Goal: Task Accomplishment & Management: Manage account settings

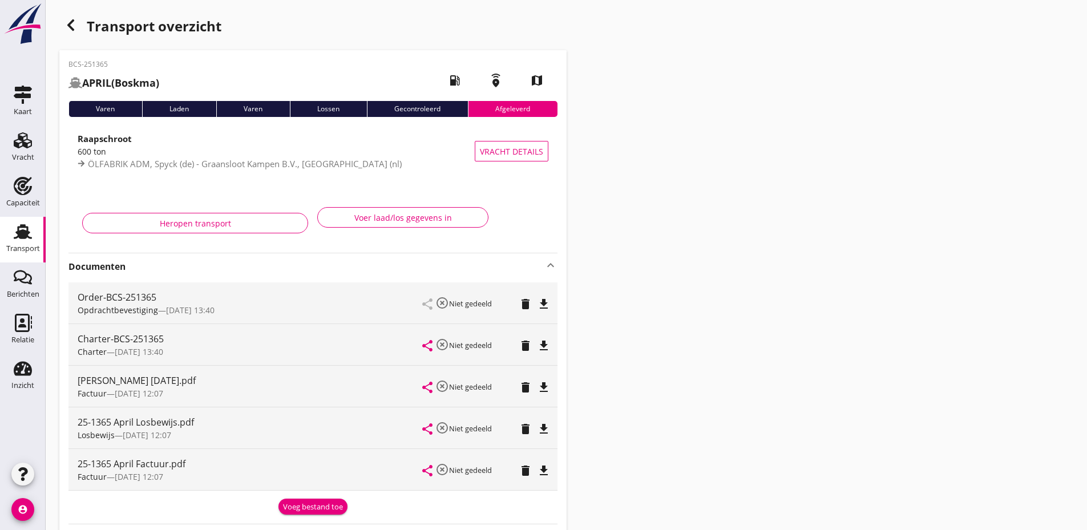
click at [24, 240] on icon "Transport" at bounding box center [23, 232] width 18 height 18
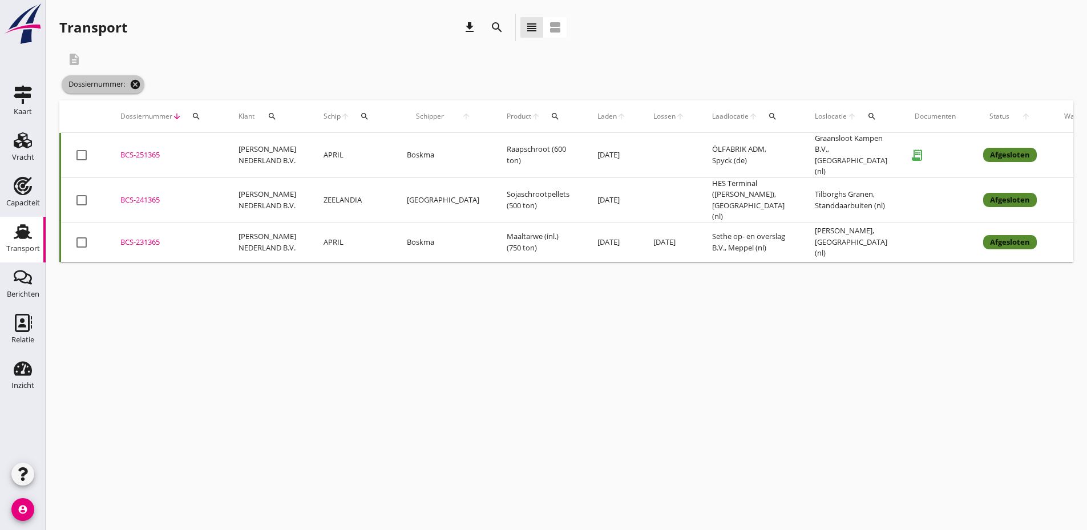
click at [137, 87] on icon "cancel" at bounding box center [135, 84] width 11 height 11
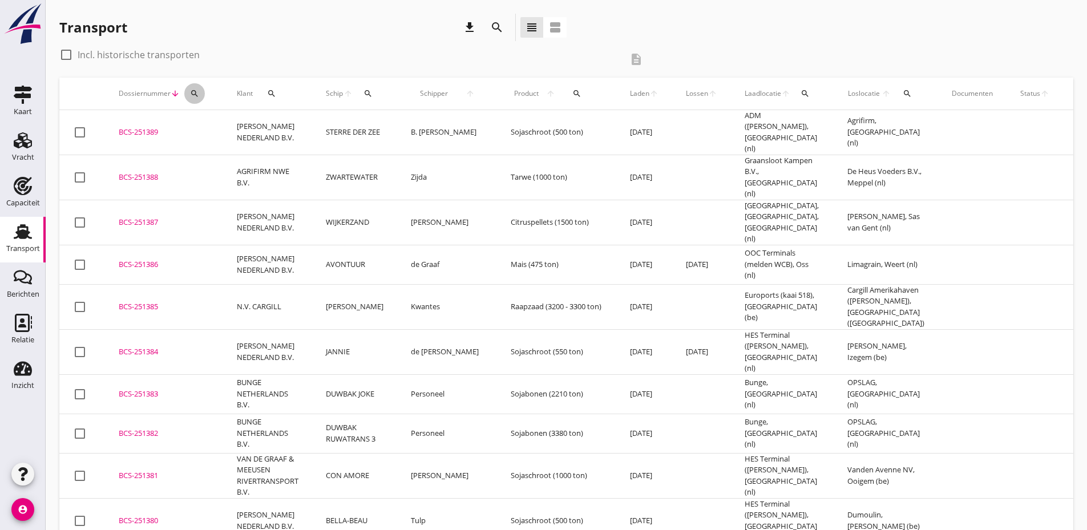
click at [196, 91] on icon "search" at bounding box center [194, 93] width 9 height 9
click at [215, 127] on input "Zoeken op dossiernummer..." at bounding box center [248, 127] width 119 height 18
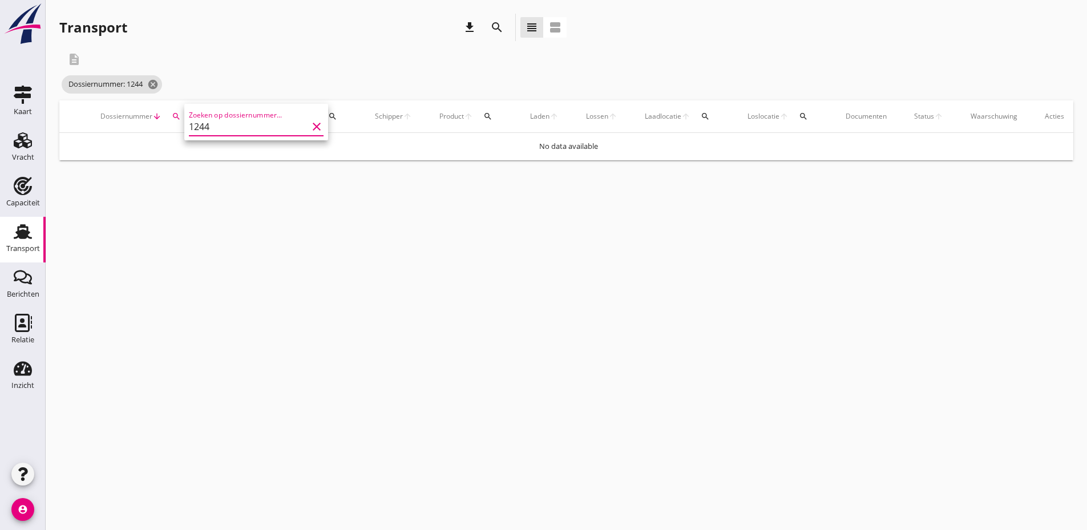
type input "1244"
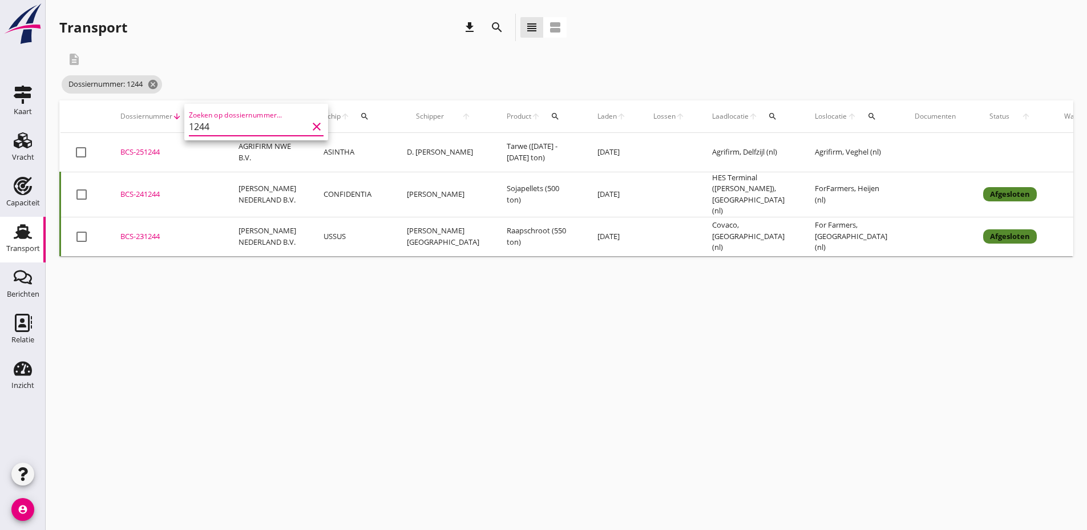
click at [159, 155] on div "BCS-251244" at bounding box center [165, 152] width 91 height 11
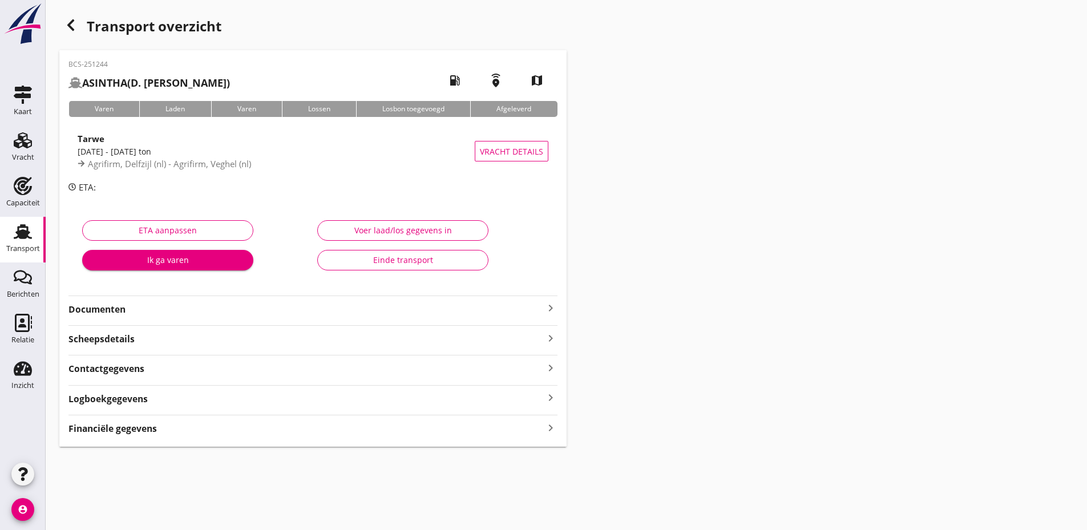
click at [124, 307] on strong "Documenten" at bounding box center [305, 309] width 475 height 13
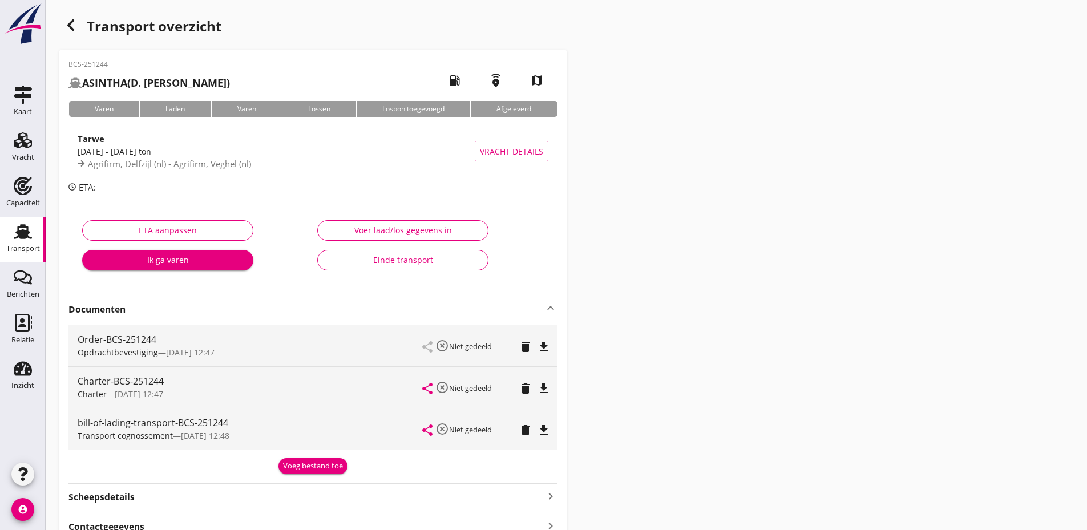
click at [299, 469] on div "Voeg bestand toe" at bounding box center [313, 466] width 60 height 11
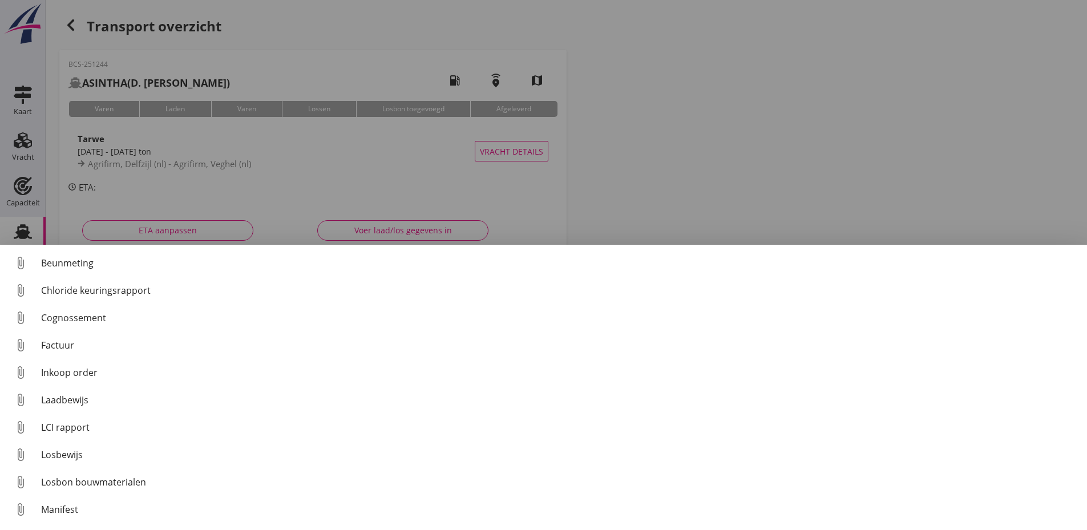
click at [62, 342] on div "Factuur" at bounding box center [559, 345] width 1037 height 14
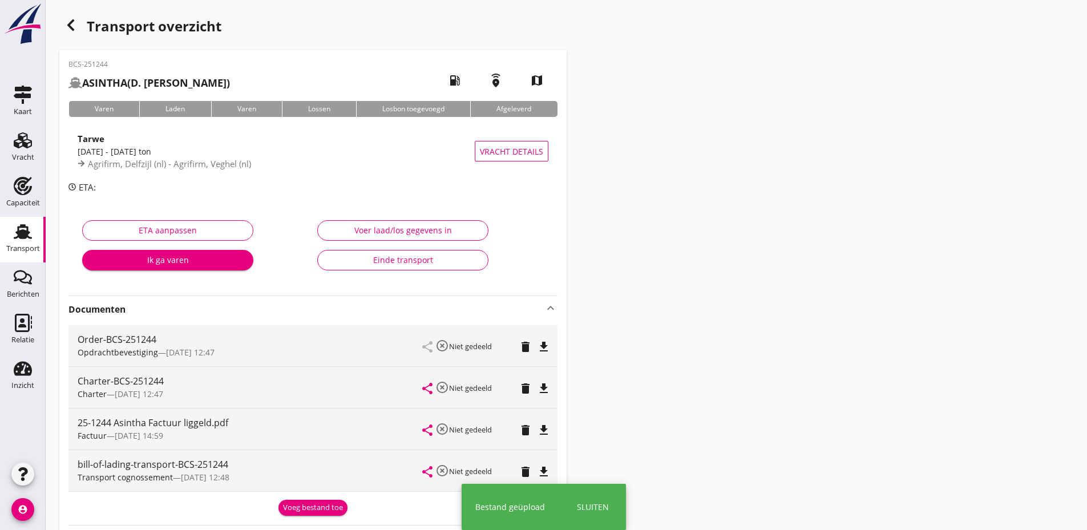
click at [302, 474] on div "Transport cognossement — [DATE] 12:48" at bounding box center [250, 477] width 345 height 12
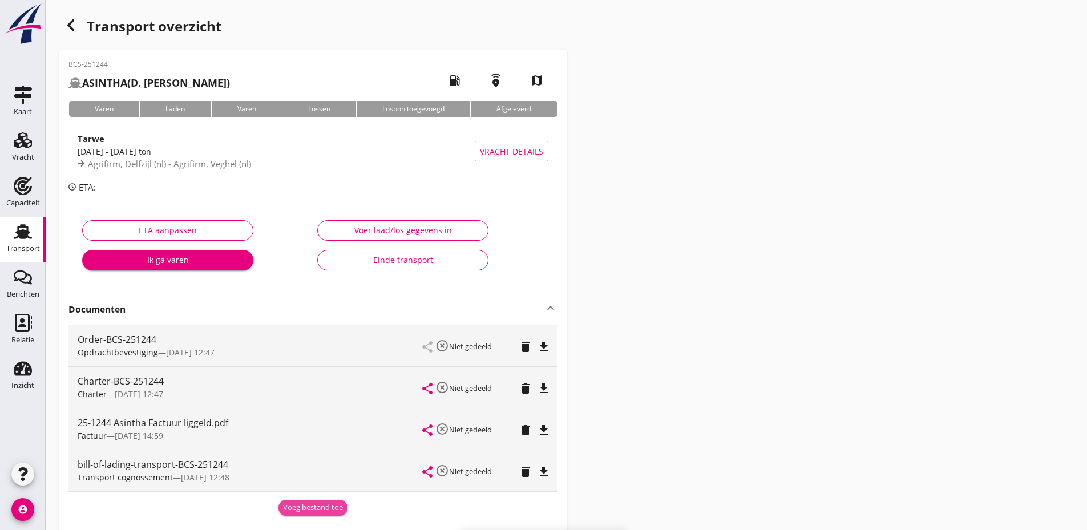
click at [292, 505] on div "Voeg bestand toe" at bounding box center [313, 507] width 60 height 11
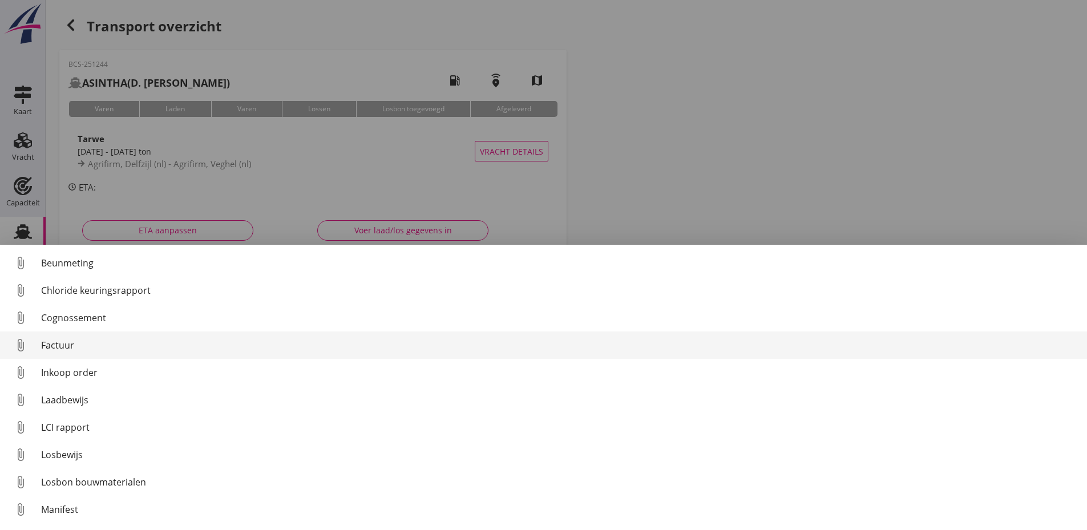
click at [54, 349] on div "Factuur" at bounding box center [559, 345] width 1037 height 14
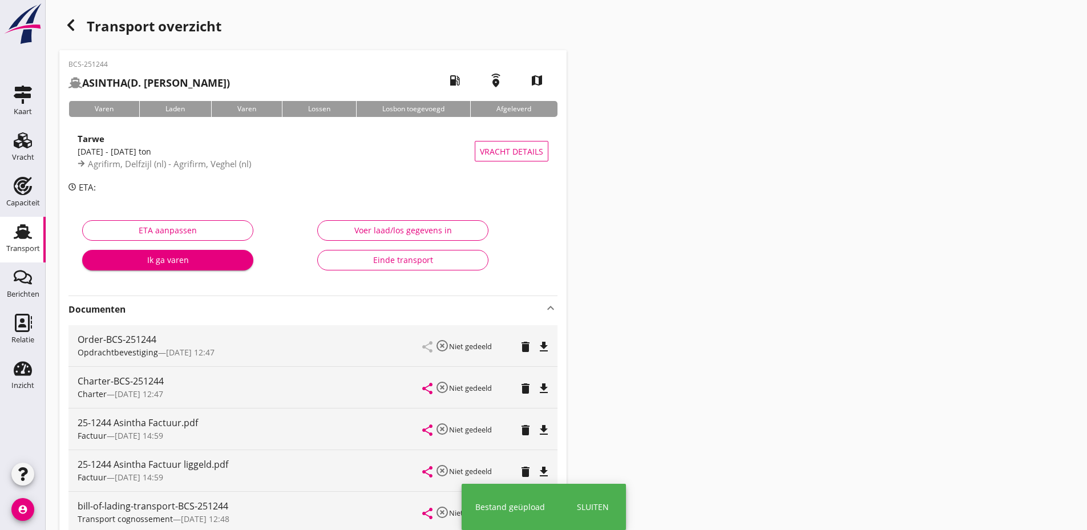
click at [309, 519] on div "Transport cognossement — [DATE] 12:48" at bounding box center [250, 519] width 345 height 12
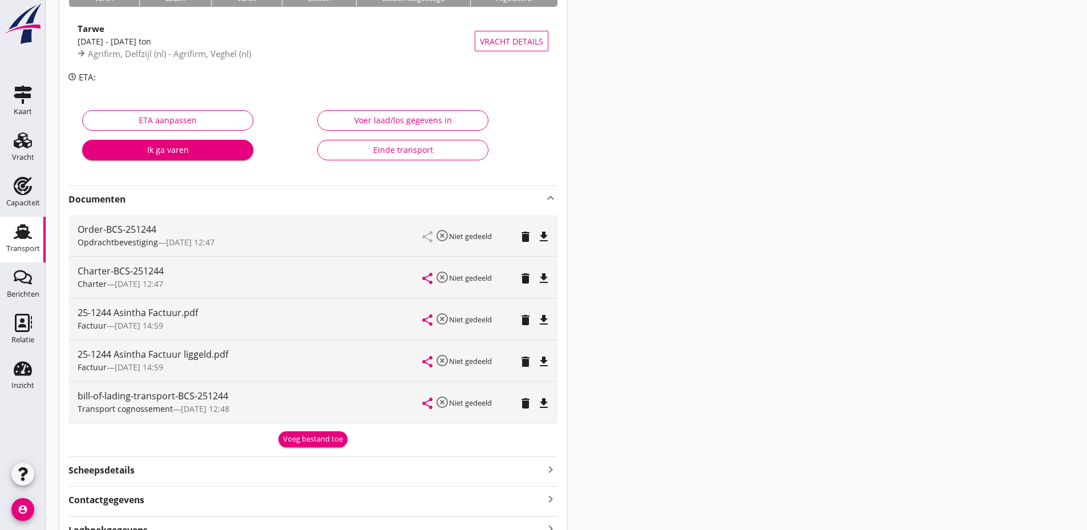
scroll to position [114, 0]
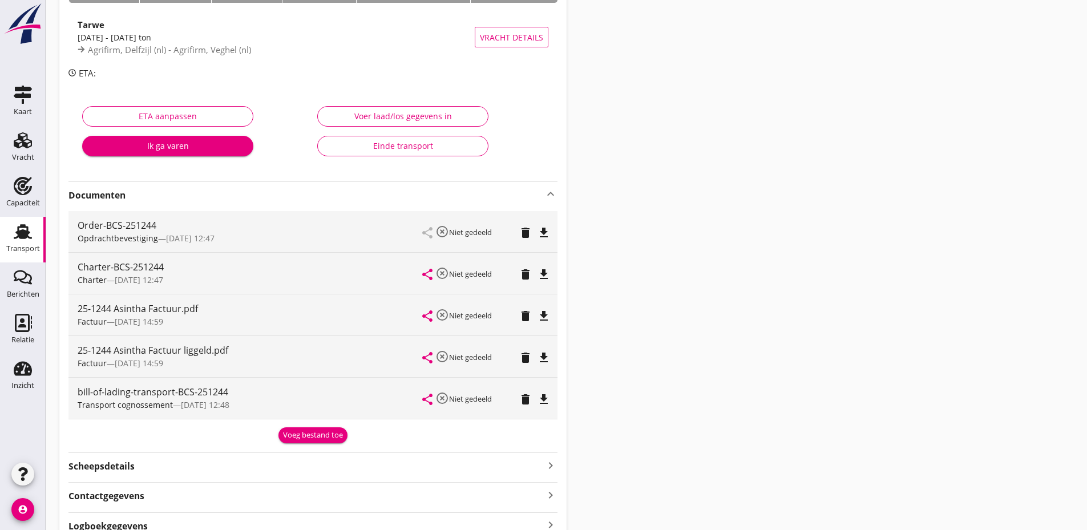
click at [295, 438] on div "Voeg bestand toe" at bounding box center [313, 435] width 60 height 11
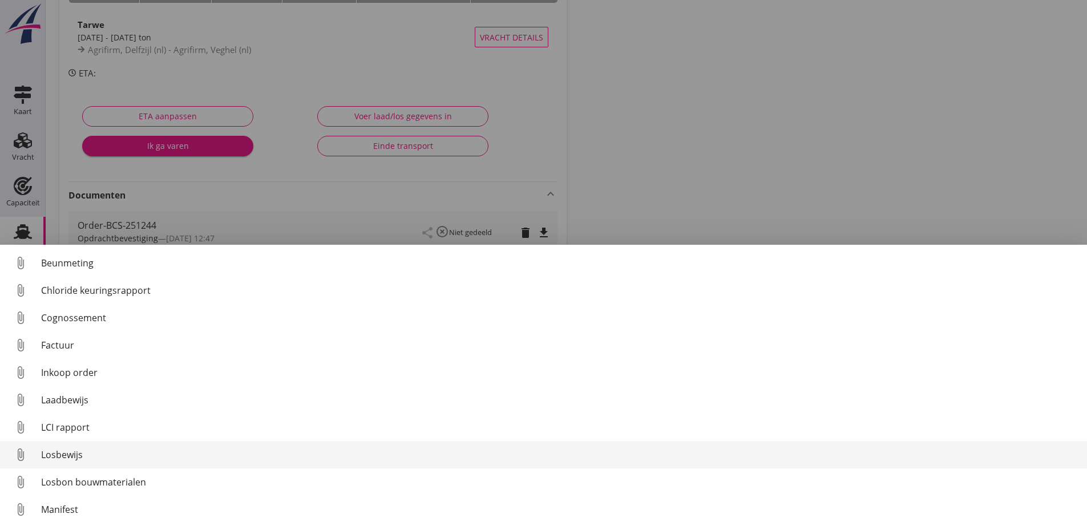
click at [71, 456] on div "Losbewijs" at bounding box center [559, 455] width 1037 height 14
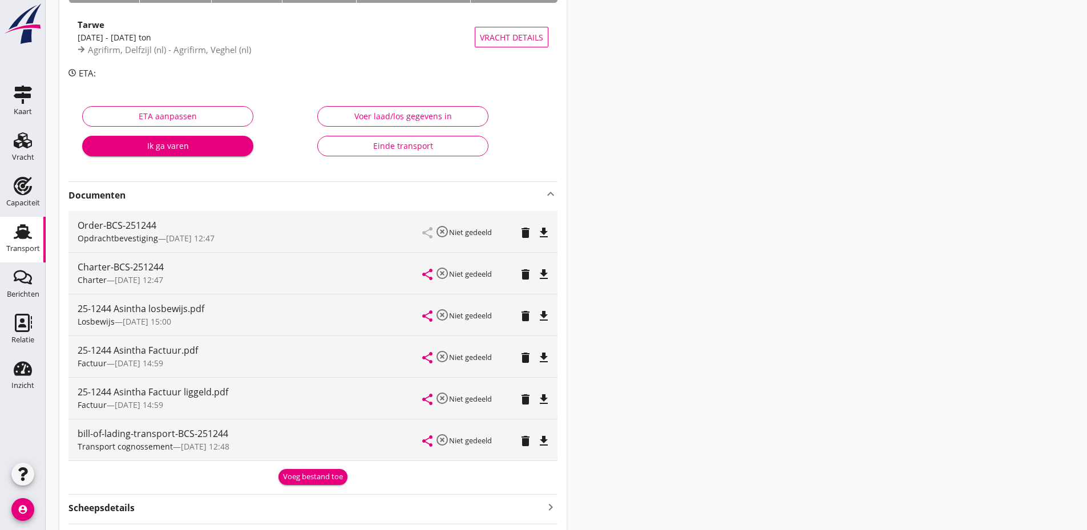
click at [311, 476] on div "Voeg bestand toe" at bounding box center [313, 476] width 60 height 11
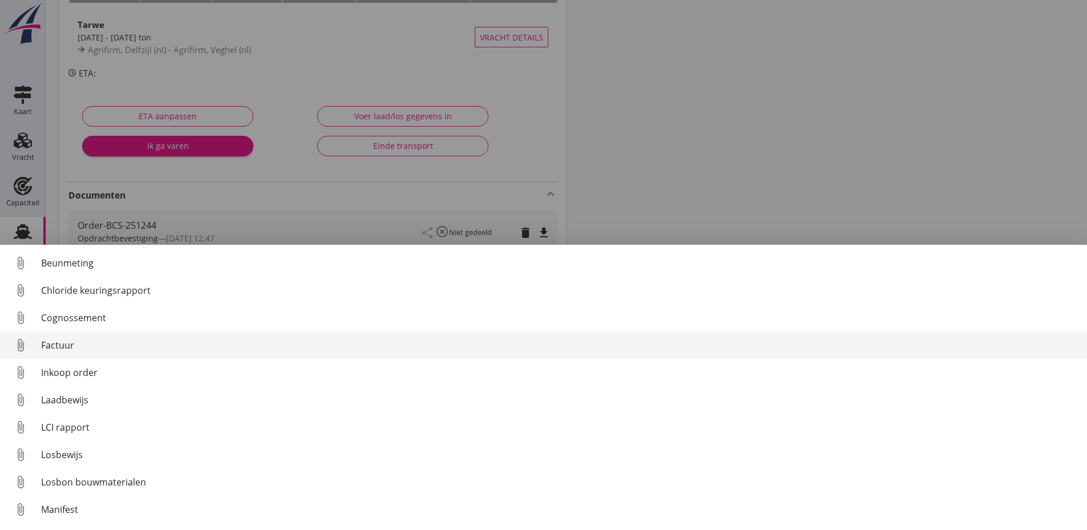
click at [88, 345] on div "Factuur" at bounding box center [559, 345] width 1037 height 14
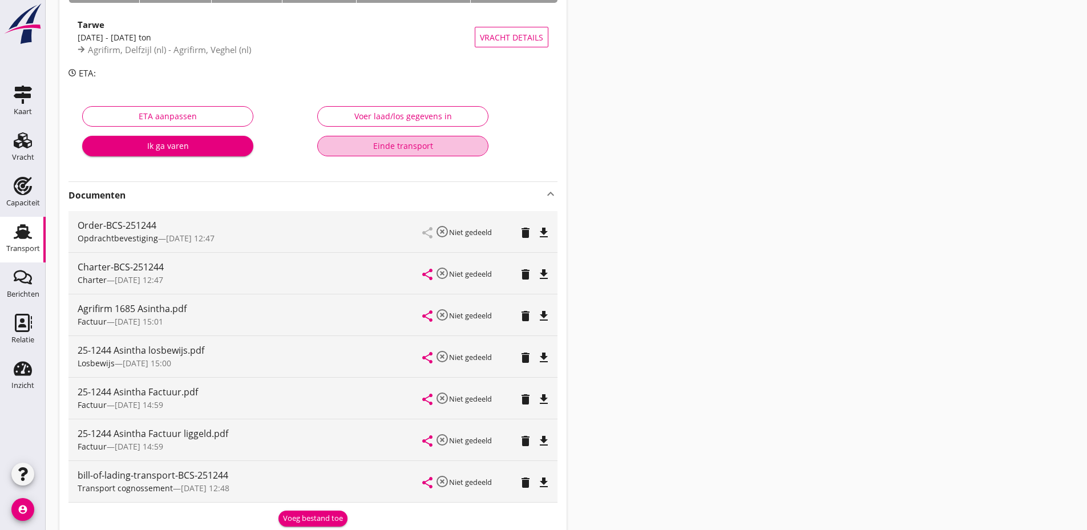
click at [381, 145] on div "Einde transport" at bounding box center [403, 146] width 152 height 12
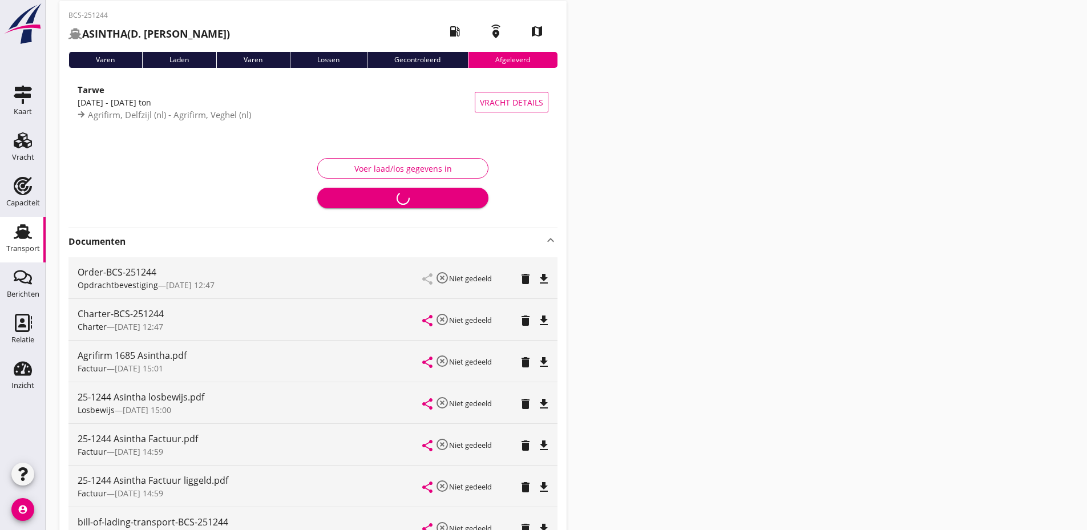
scroll to position [0, 0]
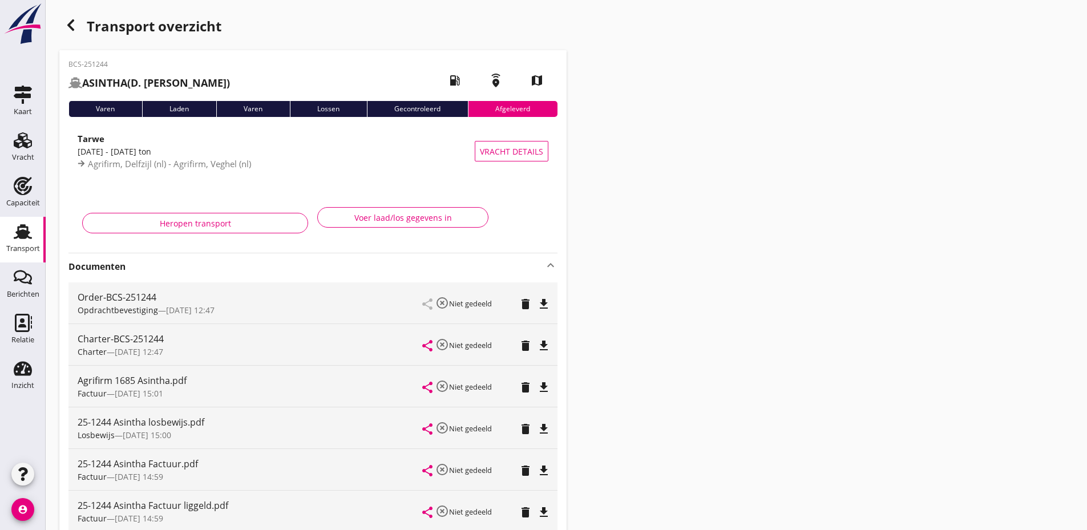
click at [79, 23] on div "button" at bounding box center [70, 25] width 23 height 23
